Goal: Transaction & Acquisition: Purchase product/service

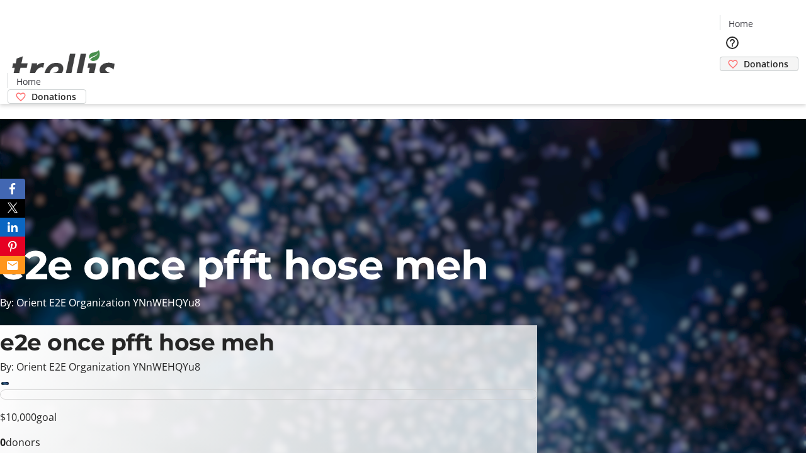
click at [743, 57] on span "Donations" at bounding box center [765, 63] width 45 height 13
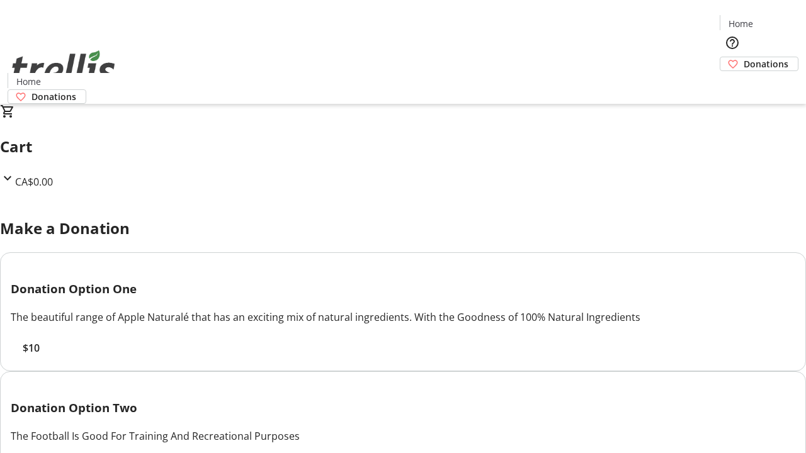
select select "CA"
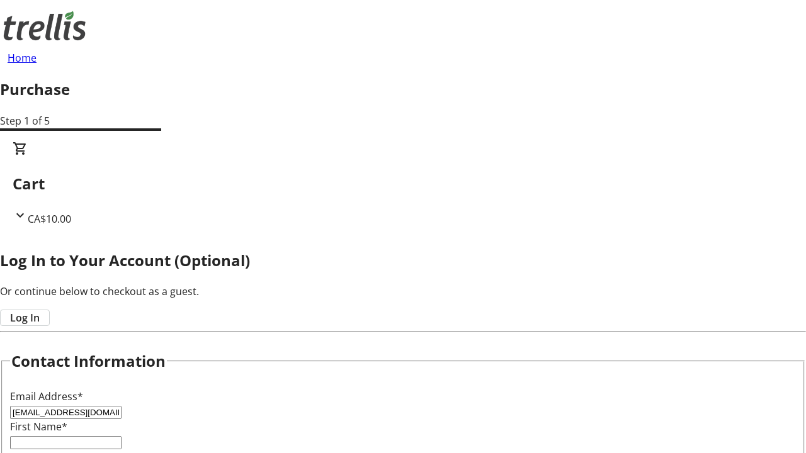
type input "[EMAIL_ADDRESS][DOMAIN_NAME]"
type input "Dakota"
type input "[PERSON_NAME]"
type input "[STREET_ADDRESS][PERSON_NAME]"
type input "Kelowna"
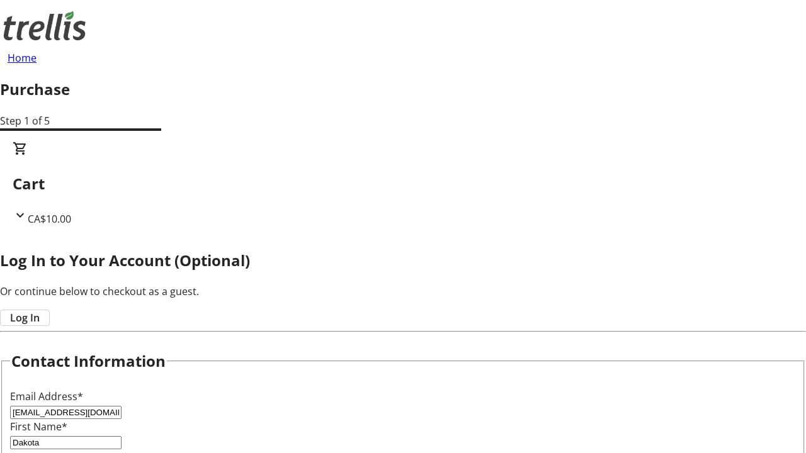
select select "BC"
type input "Kelowna"
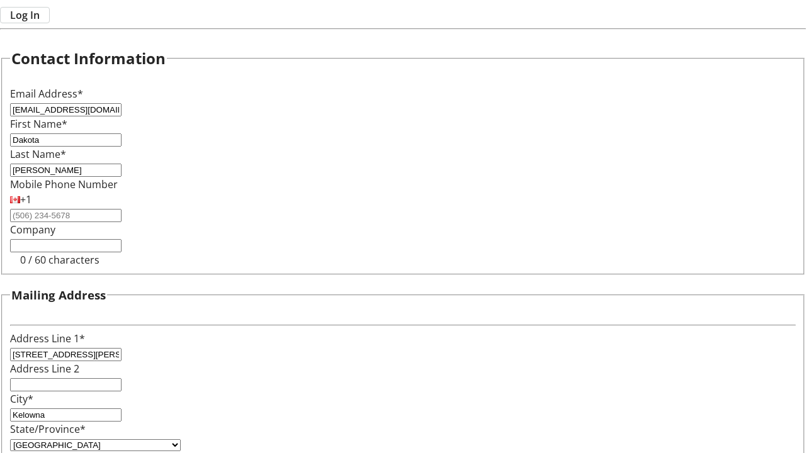
type input "V1Y 0C2"
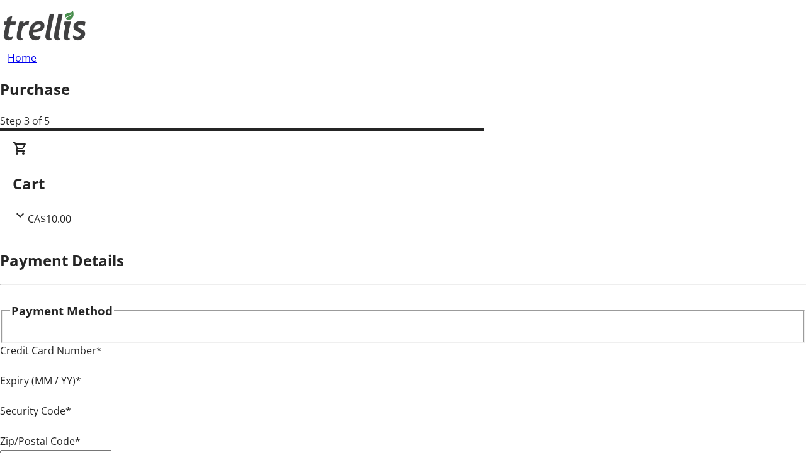
type input "V1Y 0C2"
